Goal: Task Accomplishment & Management: Manage account settings

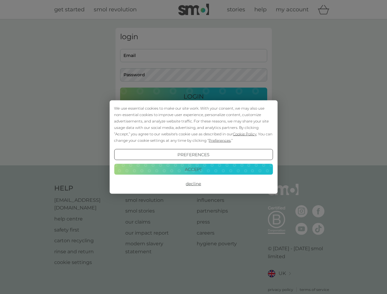
click at [245, 134] on span "Cookie Policy" at bounding box center [245, 134] width 24 height 5
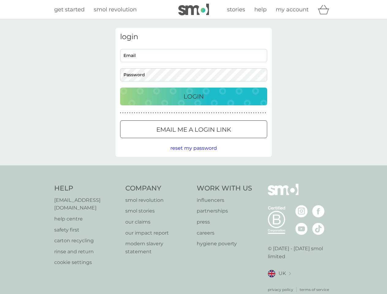
click at [219, 140] on div "login Email Password Login ● ● ● ● ● ● ● ● ● ● ● ● ● ● ● ● ● ● ● ● ● ● ● ● ● ● …" at bounding box center [194, 92] width 156 height 129
click at [193, 155] on div "login Email Password Login ● ● ● ● ● ● ● ● ● ● ● ● ● ● ● ● ● ● ● ● ● ● ● ● ● ● …" at bounding box center [194, 92] width 156 height 129
click at [193, 184] on div "Help [EMAIL_ADDRESS][DOMAIN_NAME] help centre safety first carton recycling rin…" at bounding box center [193, 238] width 279 height 109
click at [193, 169] on div "Help [EMAIL_ADDRESS][DOMAIN_NAME] help centre safety first carton recycling rin…" at bounding box center [193, 239] width 387 height 146
